Goal: Navigation & Orientation: Find specific page/section

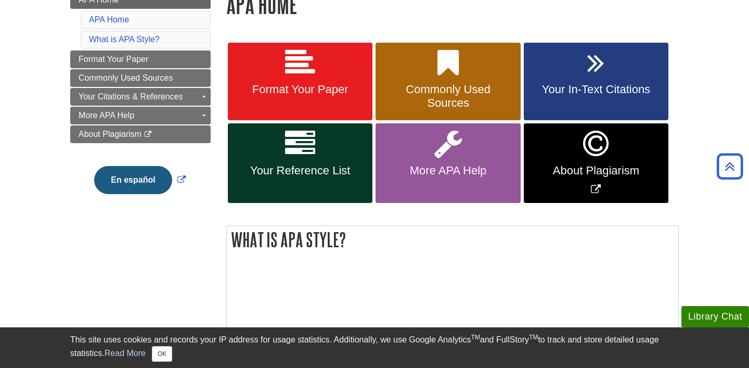
scroll to position [167, 0]
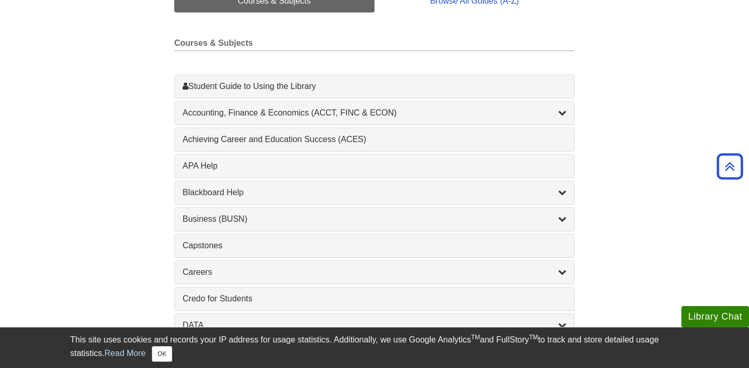
scroll to position [282, 0]
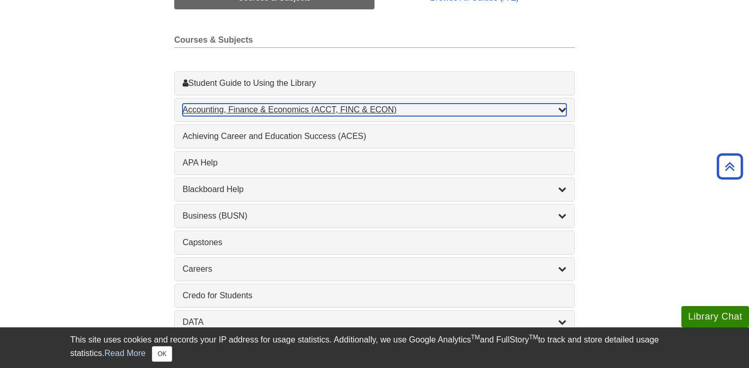
click at [363, 112] on div "Accounting, Finance & Economics (ACCT, FINC & ECON) , 4 guides" at bounding box center [375, 110] width 384 height 12
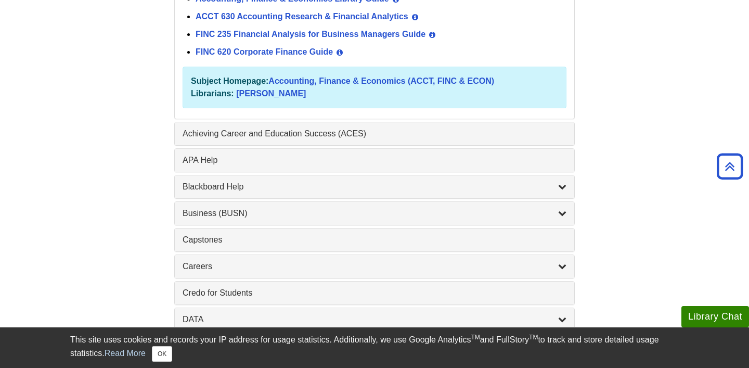
scroll to position [424, 0]
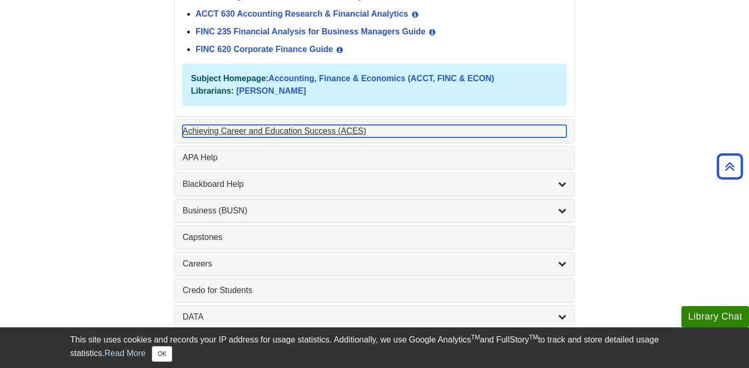
click at [344, 128] on div "Achieving Career and Education Success (ACES) , 1 guides" at bounding box center [375, 131] width 384 height 12
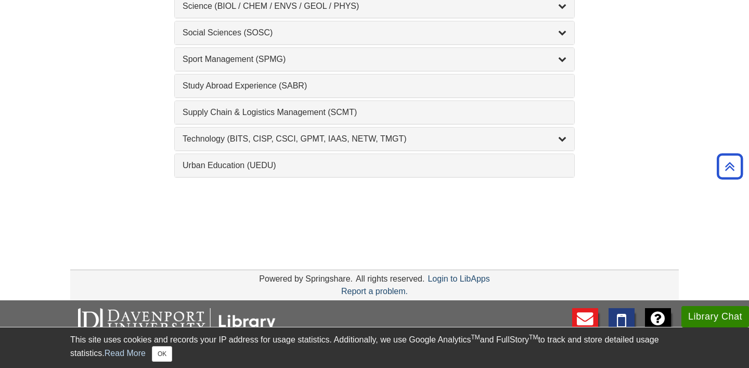
scroll to position [1207, 0]
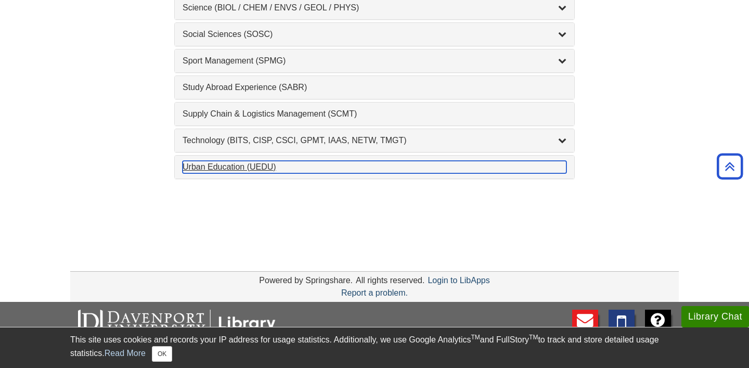
click at [259, 169] on div "Urban Education (UEDU) , 1 guides" at bounding box center [375, 167] width 384 height 12
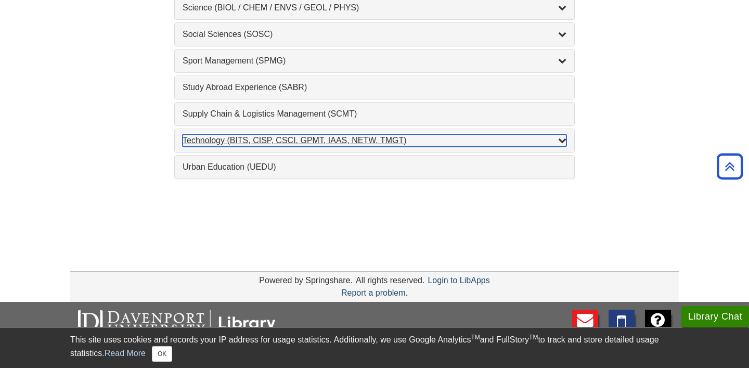
click at [264, 140] on div "Technology (BITS, CISP, CSCI, GPMT, IAAS, NETW, TMGT) , 22 guides" at bounding box center [375, 140] width 384 height 12
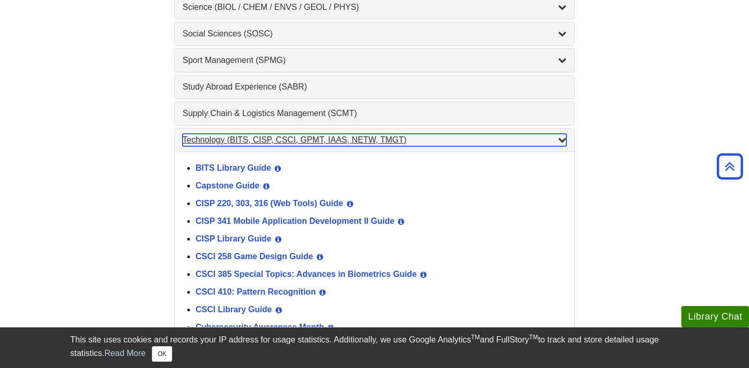
scroll to position [1211, 0]
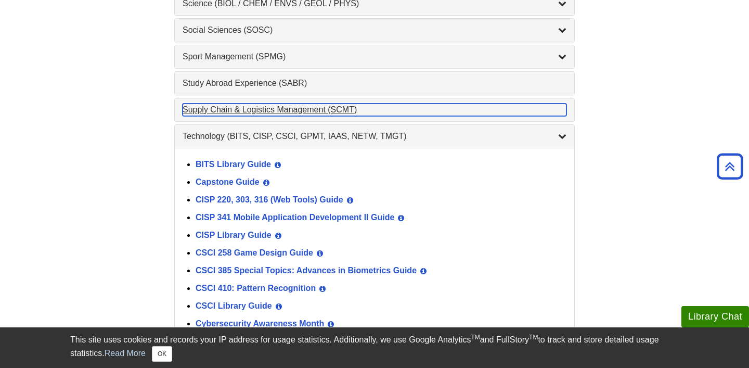
click at [264, 106] on div "Supply Chain & Logistics Management (SCMT) , 1 guides" at bounding box center [375, 110] width 384 height 12
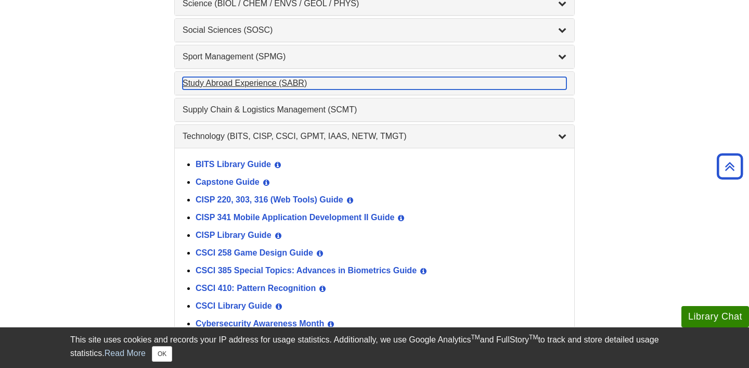
click at [278, 87] on div "Study Abroad Experience (SABR) , 1 guides" at bounding box center [375, 83] width 384 height 12
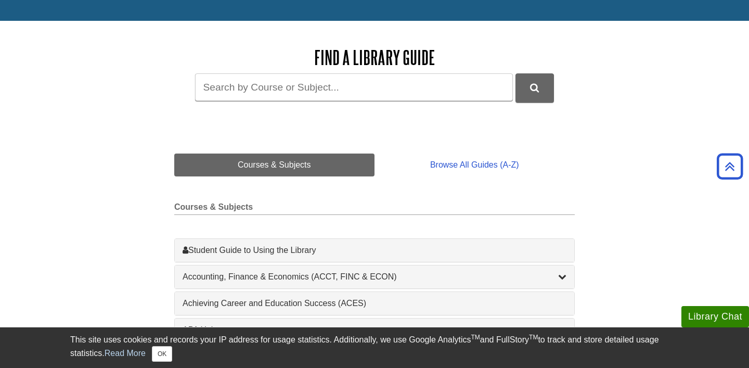
scroll to position [0, 0]
